Goal: Check status: Check status

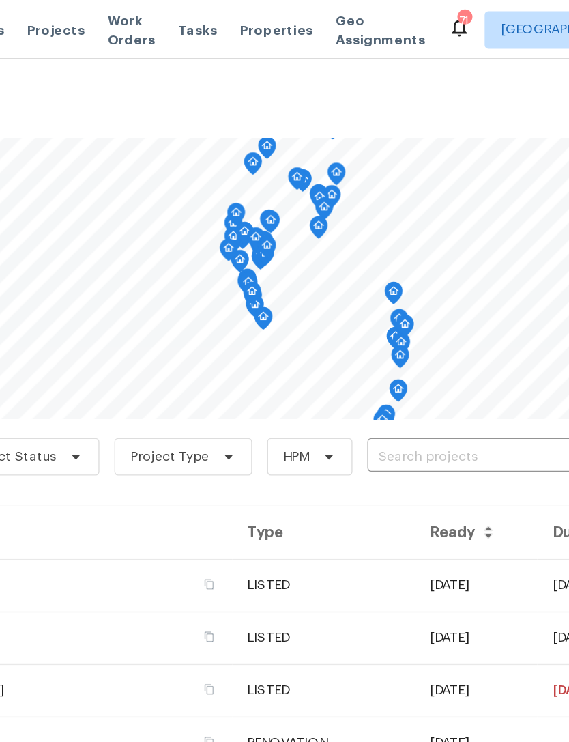
click at [423, 330] on input "text" at bounding box center [501, 332] width 156 height 21
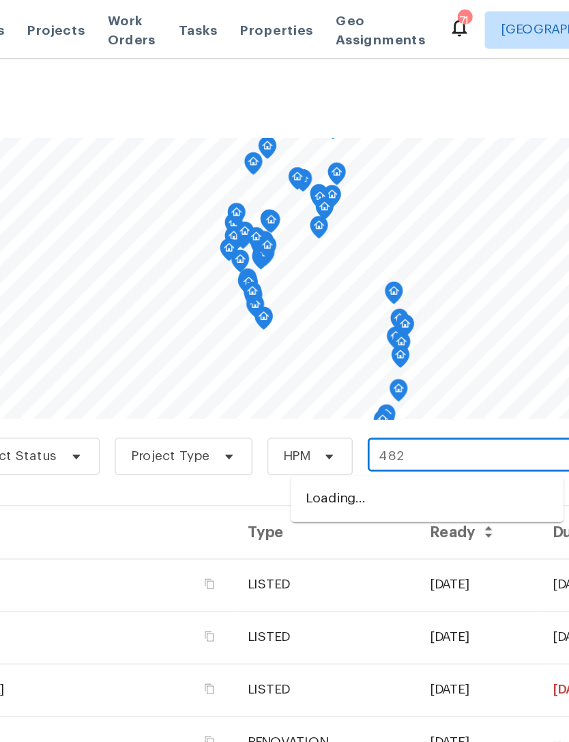
type input "4827"
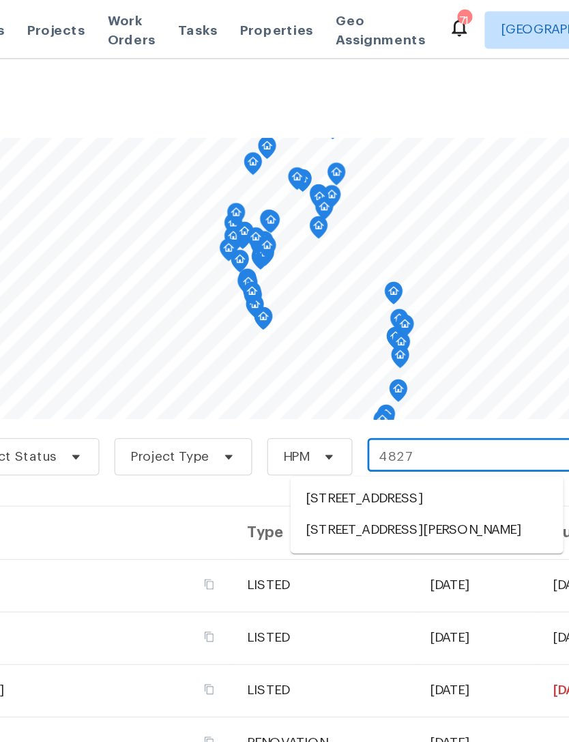
click at [367, 397] on li "[STREET_ADDRESS][PERSON_NAME]" at bounding box center [466, 386] width 199 height 23
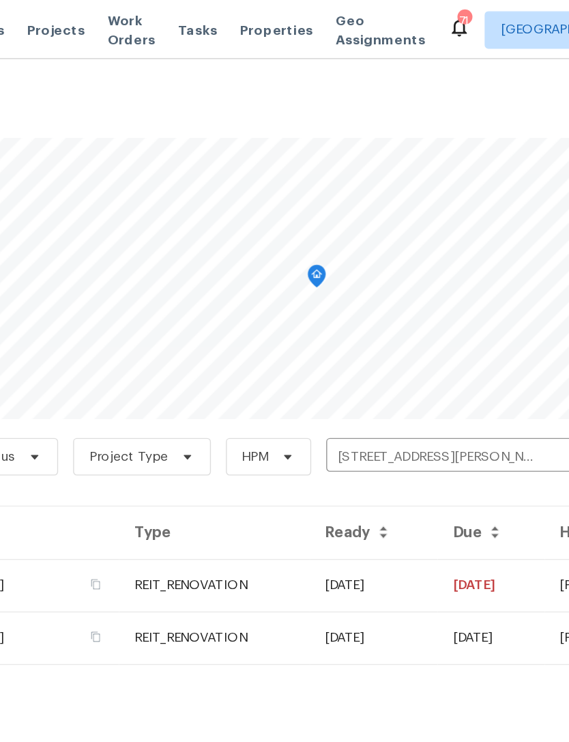
click at [381, 421] on td "[DATE]" at bounding box center [427, 426] width 93 height 38
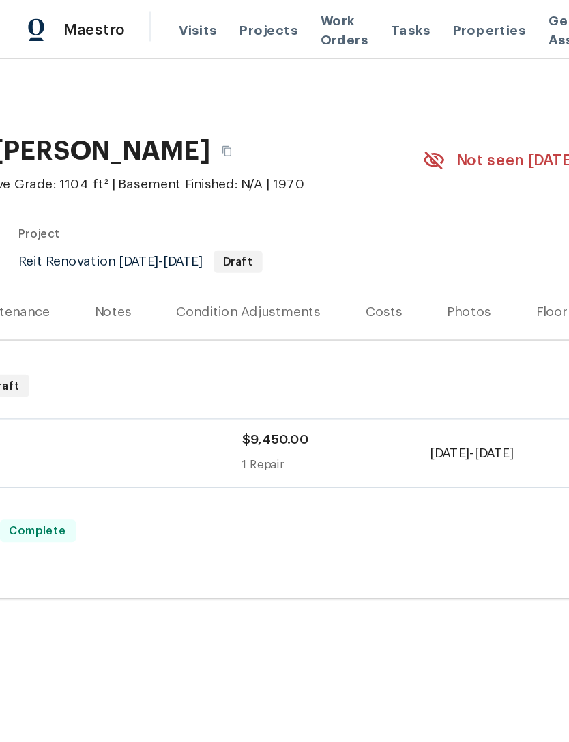
scroll to position [0, 189]
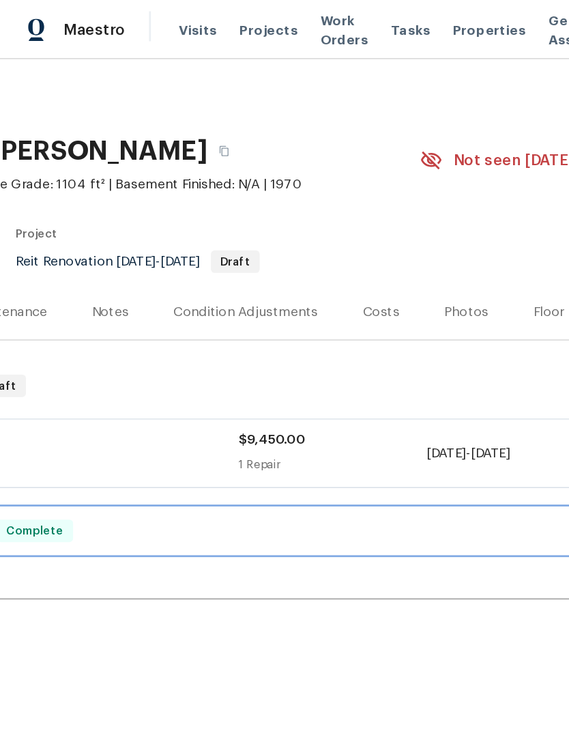
click at [330, 384] on div "REIT_RENOVATION [DATE] - [DATE] Complete" at bounding box center [196, 386] width 763 height 16
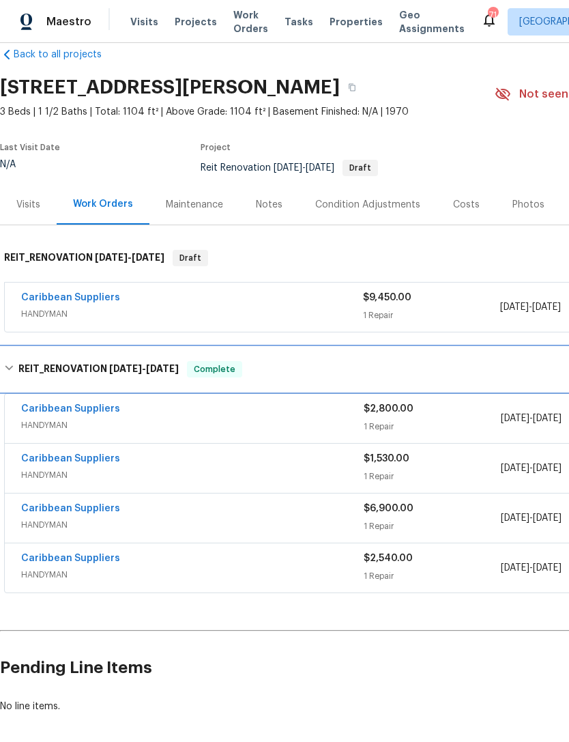
scroll to position [22, 0]
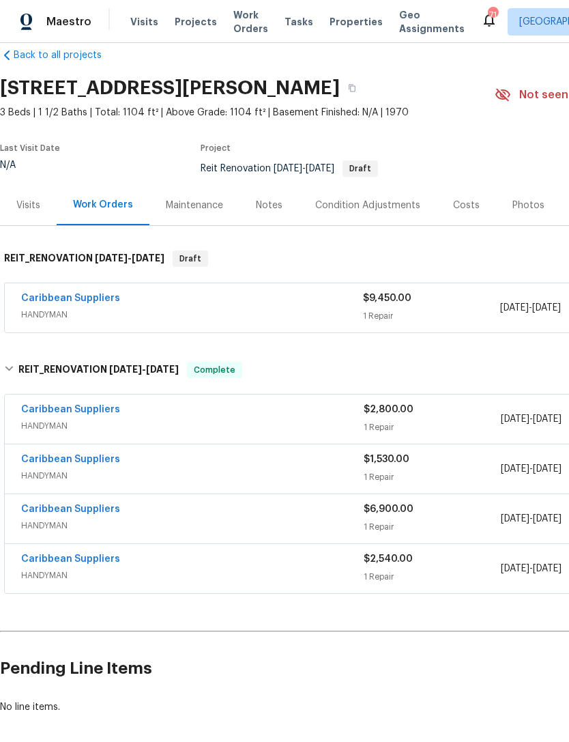
click at [184, 22] on span "Projects" at bounding box center [196, 22] width 42 height 14
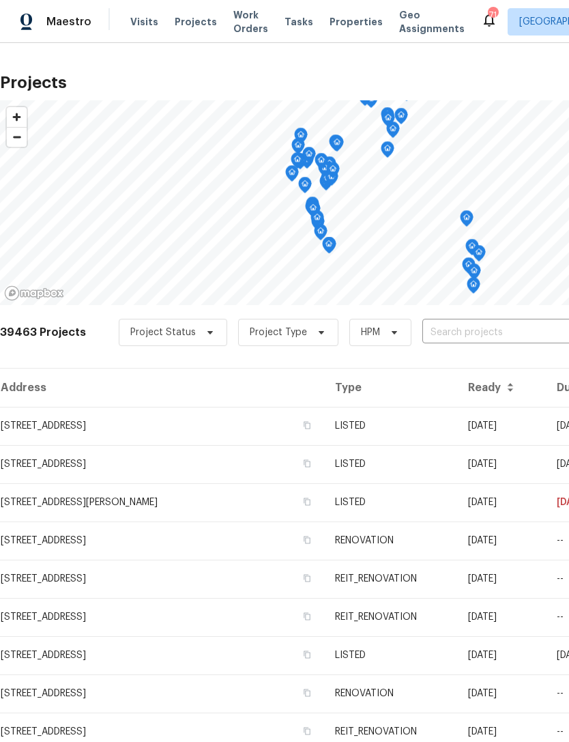
click at [466, 332] on input "text" at bounding box center [501, 332] width 156 height 21
type input "1"
type input "390 nw su"
click at [472, 366] on li "[STREET_ADDRESS]" at bounding box center [466, 363] width 199 height 23
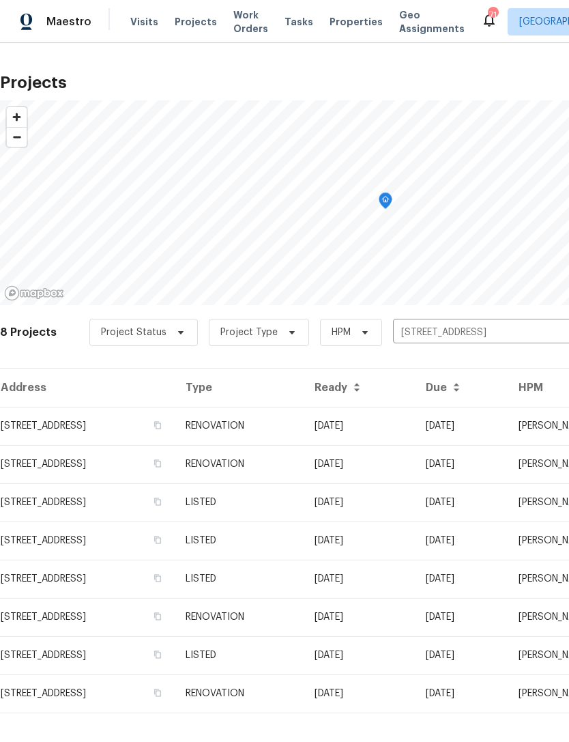
scroll to position [15, 0]
click at [175, 409] on td "[STREET_ADDRESS]" at bounding box center [87, 426] width 175 height 38
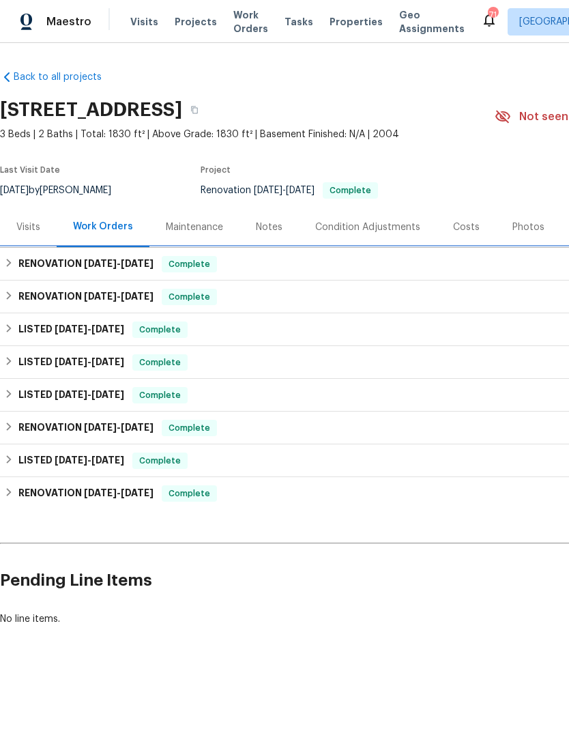
click at [340, 261] on div "RENOVATION [DATE] - [DATE] Complete" at bounding box center [385, 264] width 763 height 16
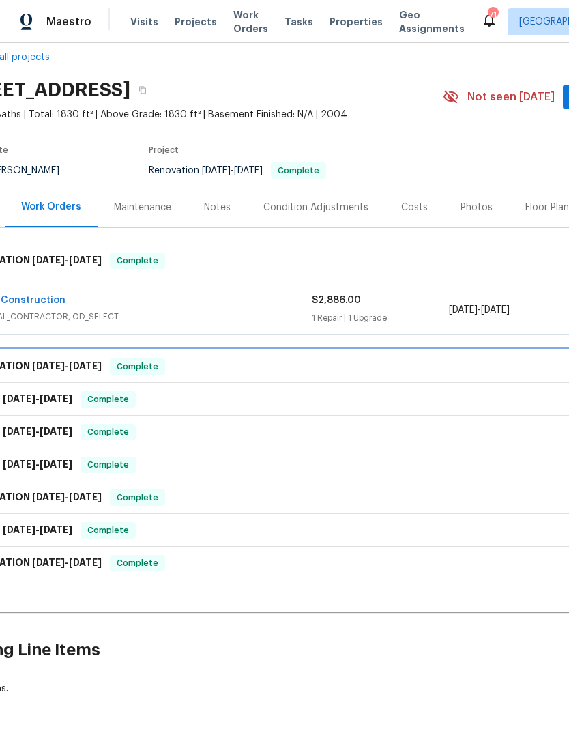
click at [456, 357] on div "RENOVATION [DATE] - [DATE] Complete" at bounding box center [333, 366] width 771 height 33
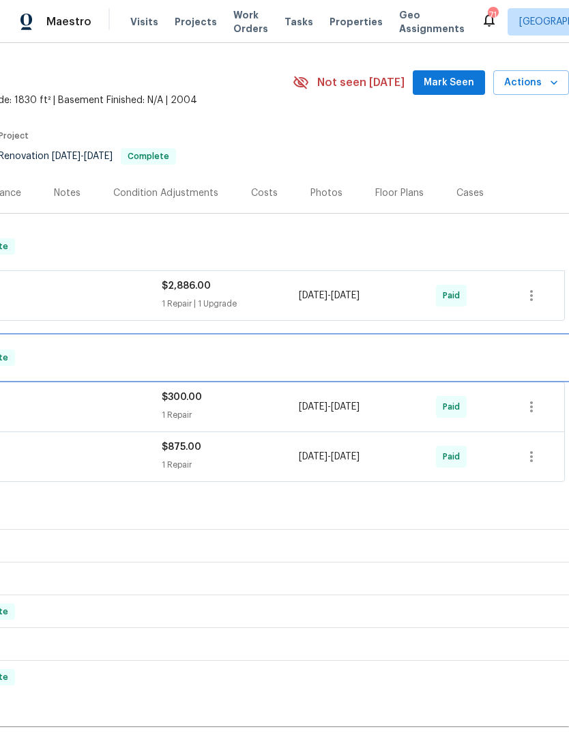
scroll to position [38, 202]
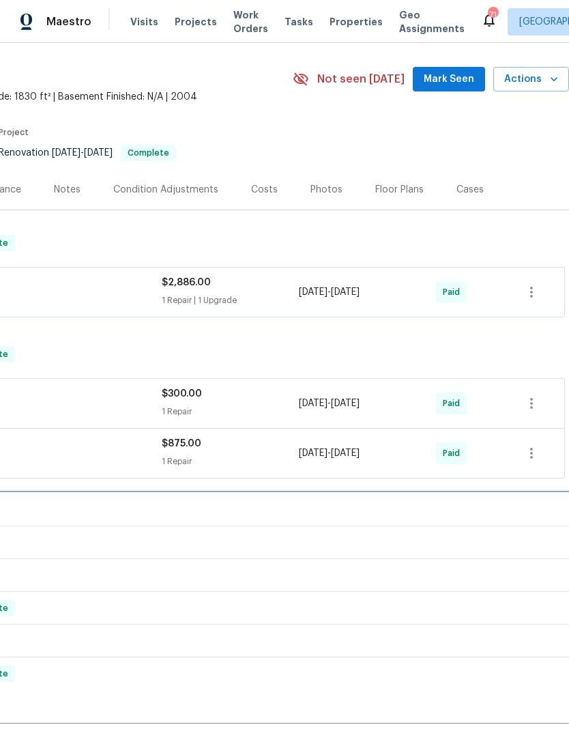
click at [481, 504] on div "LISTED [DATE] - [DATE] Complete" at bounding box center [183, 510] width 763 height 16
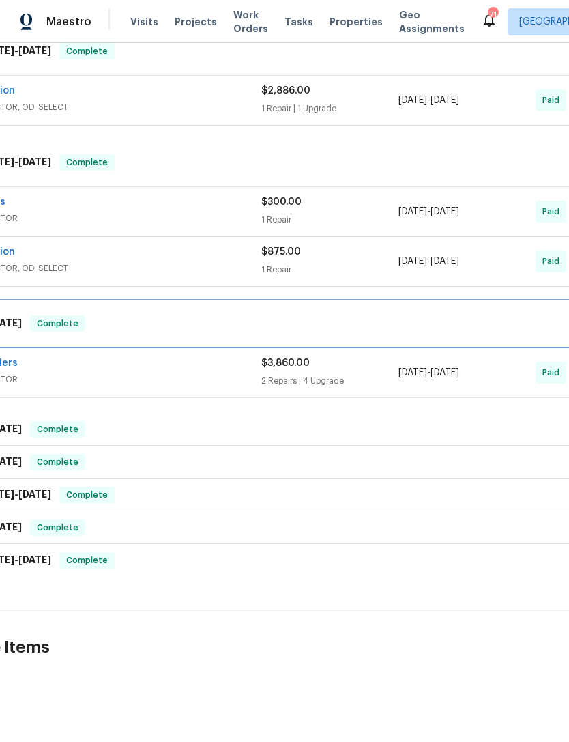
scroll to position [229, 102]
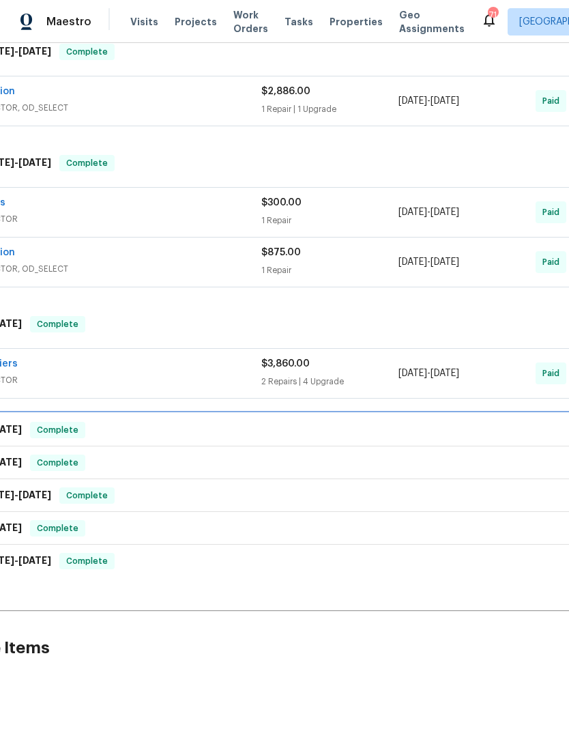
click at [483, 421] on div "LISTED [DATE] - [DATE] Complete" at bounding box center [283, 430] width 771 height 33
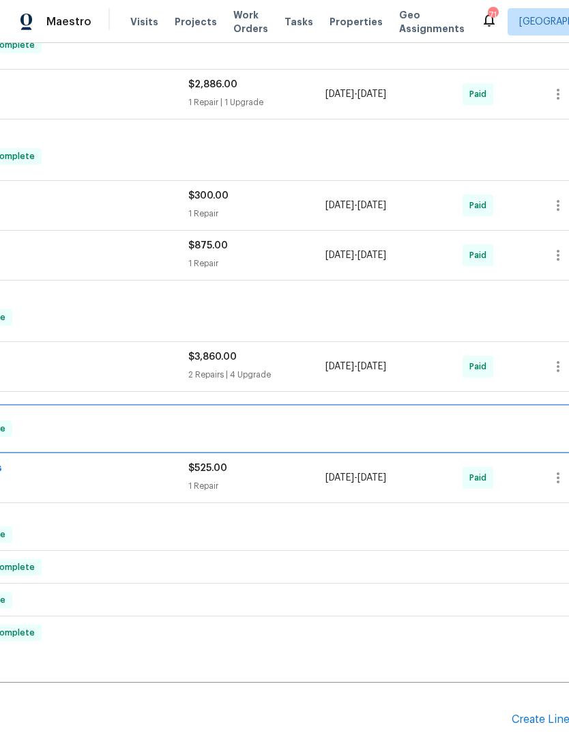
scroll to position [236, 175]
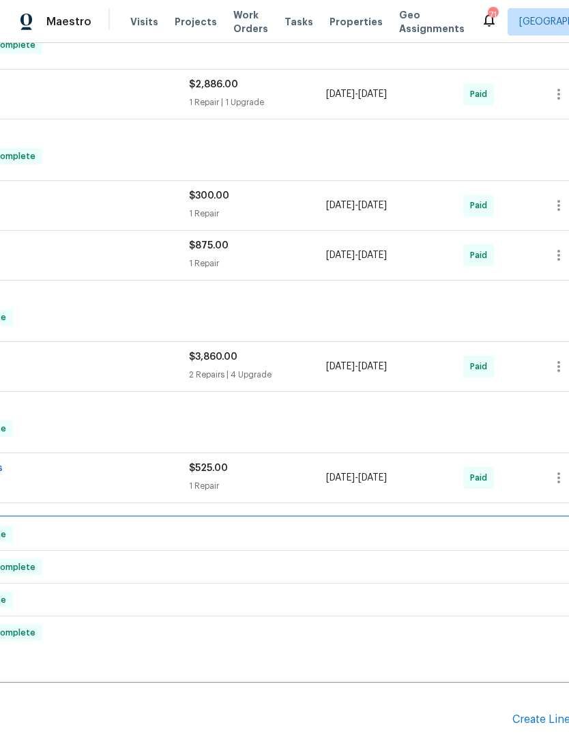
click at [444, 522] on div "LISTED [DATE] - [DATE] Complete" at bounding box center [210, 534] width 771 height 33
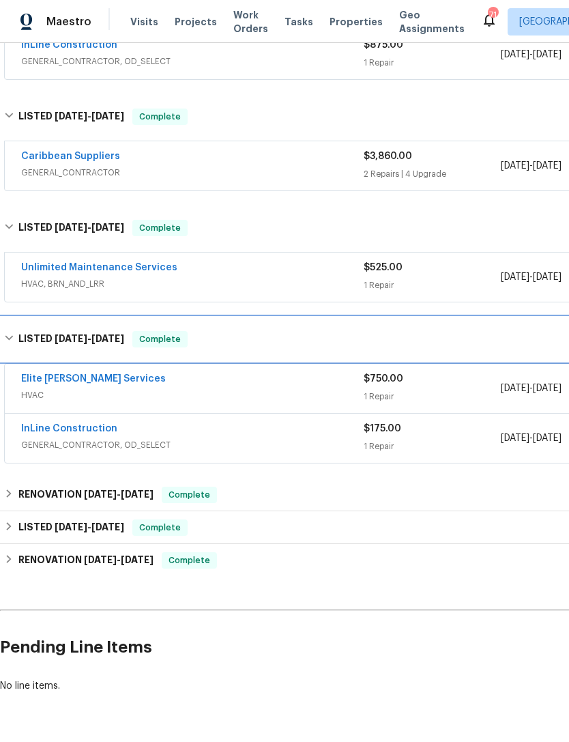
scroll to position [436, 0]
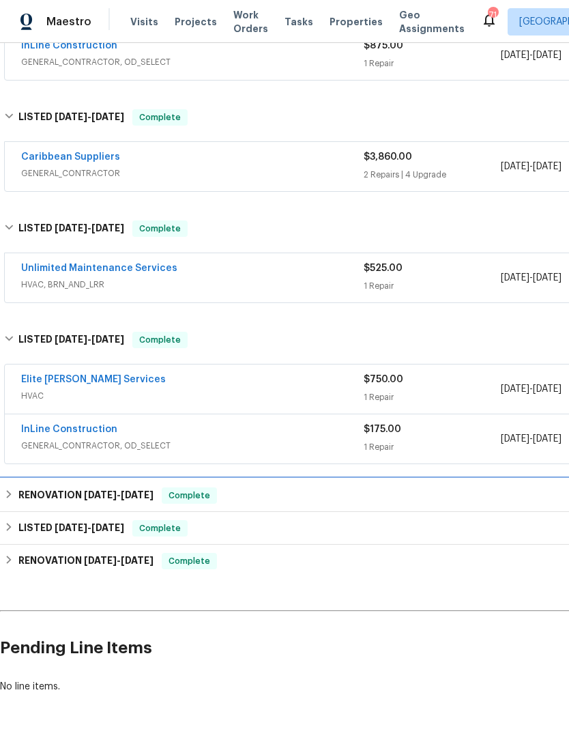
click at [489, 485] on div "RENOVATION [DATE] - [DATE] Complete" at bounding box center [385, 495] width 771 height 33
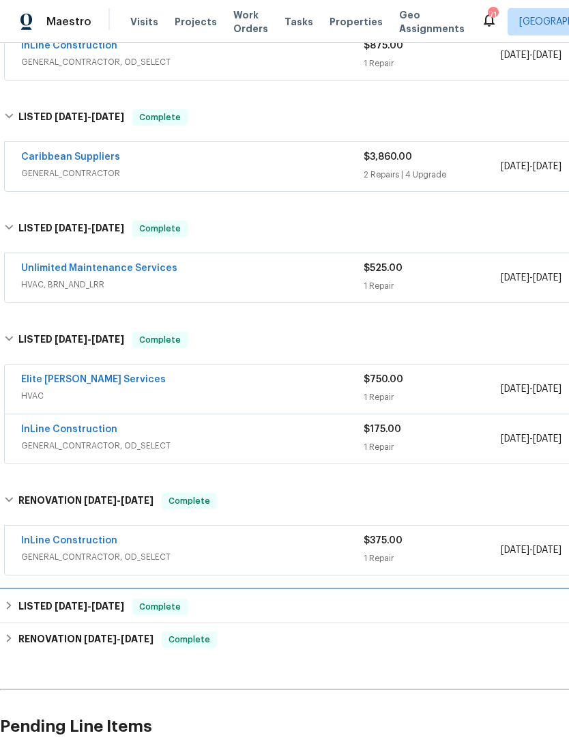
click at [469, 606] on div "LISTED [DATE] - [DATE] Complete" at bounding box center [385, 607] width 763 height 16
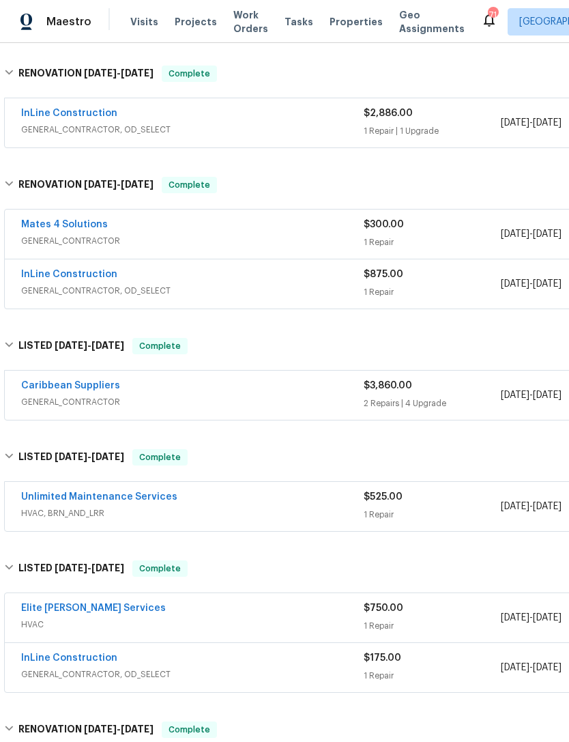
scroll to position [207, 0]
